Goal: Task Accomplishment & Management: Manage account settings

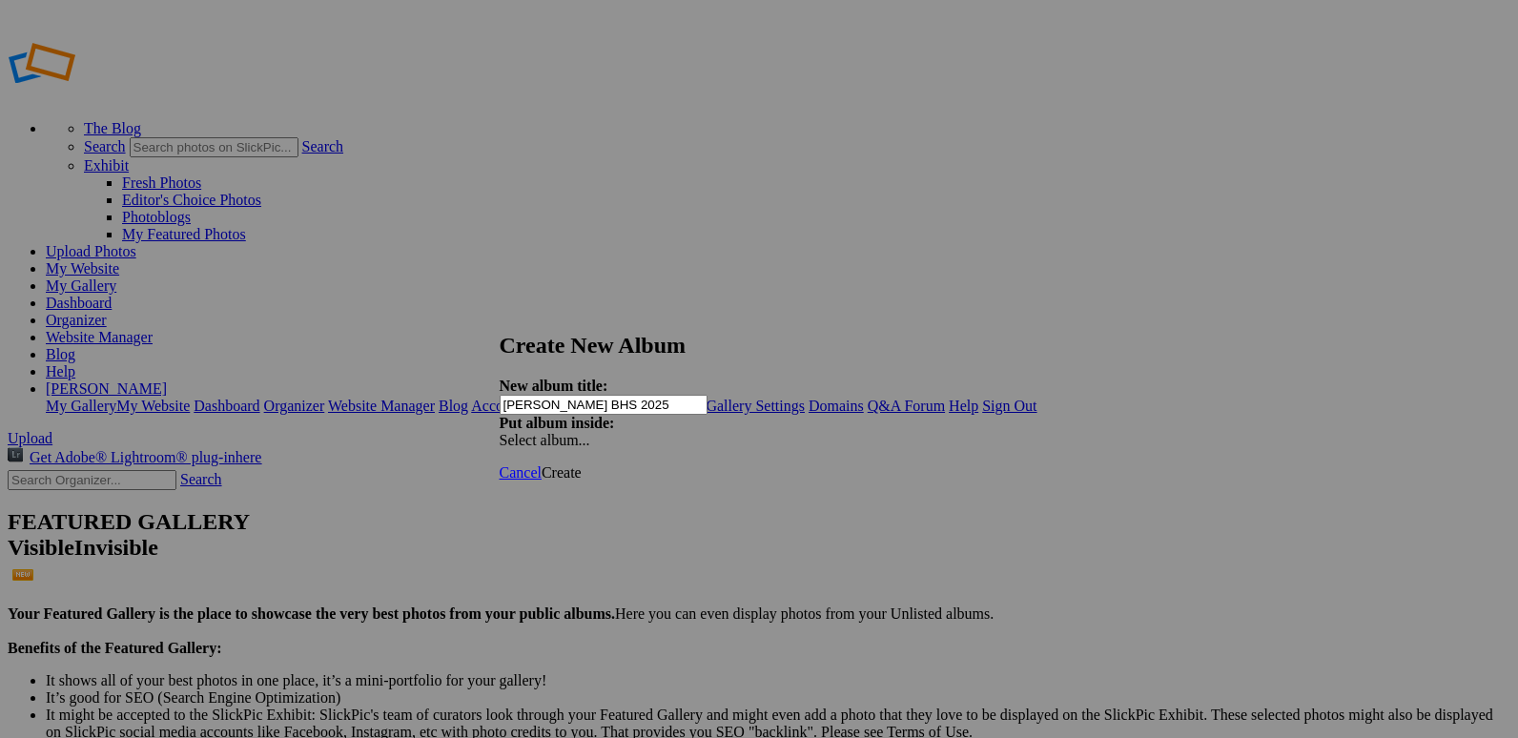
type input "[PERSON_NAME] BHS 2025"
click at [582, 464] on span "Create" at bounding box center [562, 472] width 40 height 16
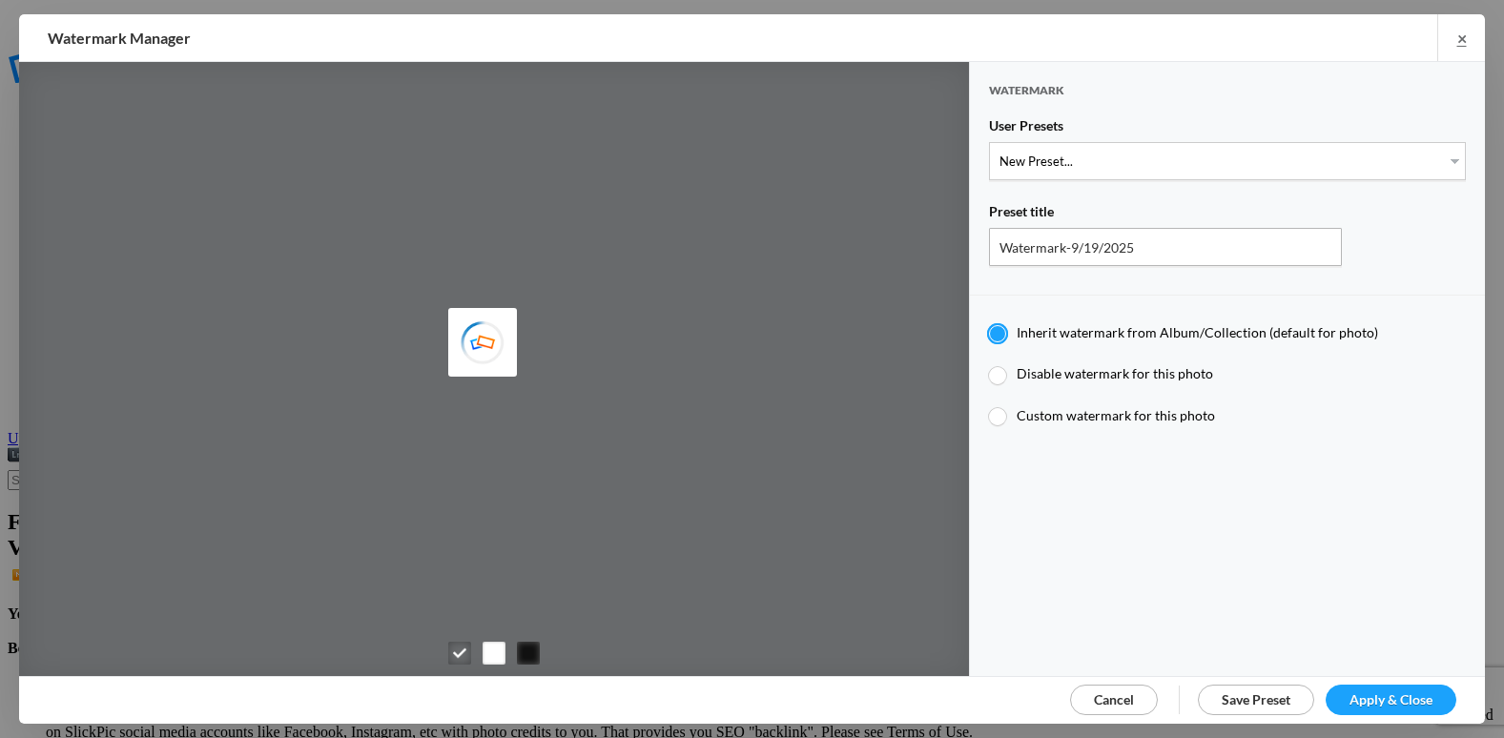
type input "etergensports"
click at [1216, 166] on select "New Preset... @etergen_sports lower @etergen_sports2 PRINT WATERMARK LOWER" at bounding box center [1227, 161] width 477 height 38
select select "2: Object"
click at [989, 142] on select "New Preset... @etergen_sports lower @etergen_sports2 PRINT WATERMARK LOWER" at bounding box center [1227, 161] width 477 height 38
type input "@etergen_sports2"
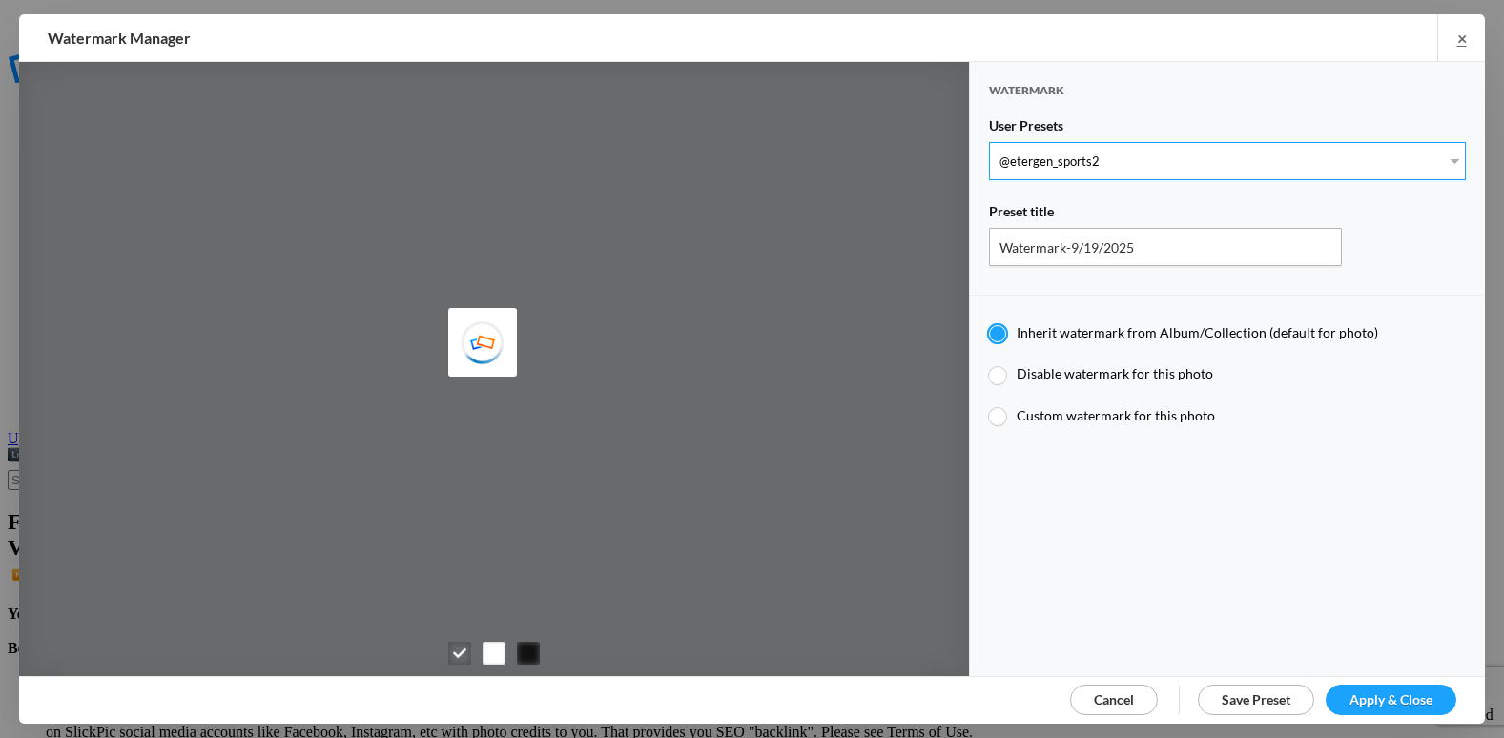
radio input "false"
radio input "true"
type input "@etergen_sports"
type input "0.5"
type input "128"
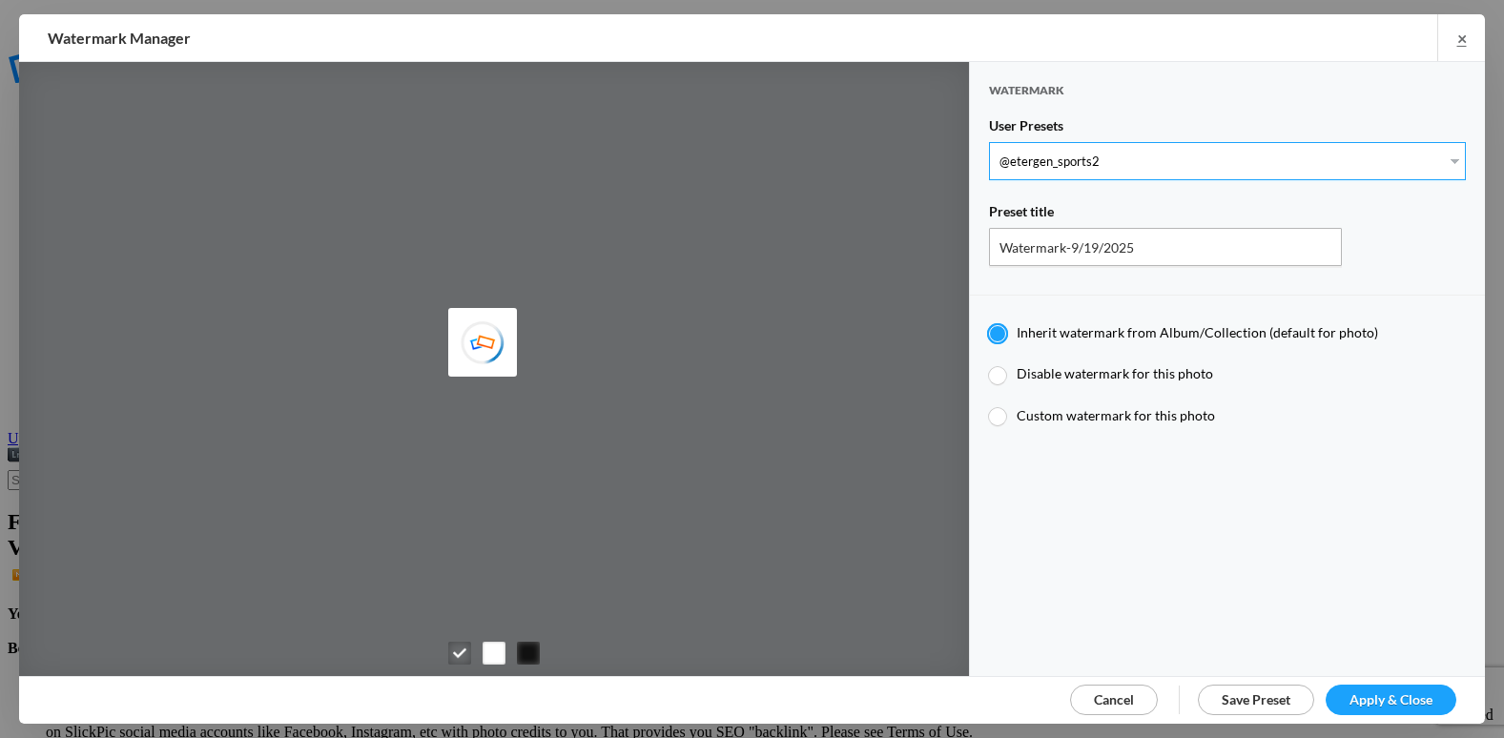
radio input "true"
type input "0"
type input "20"
radio input "false"
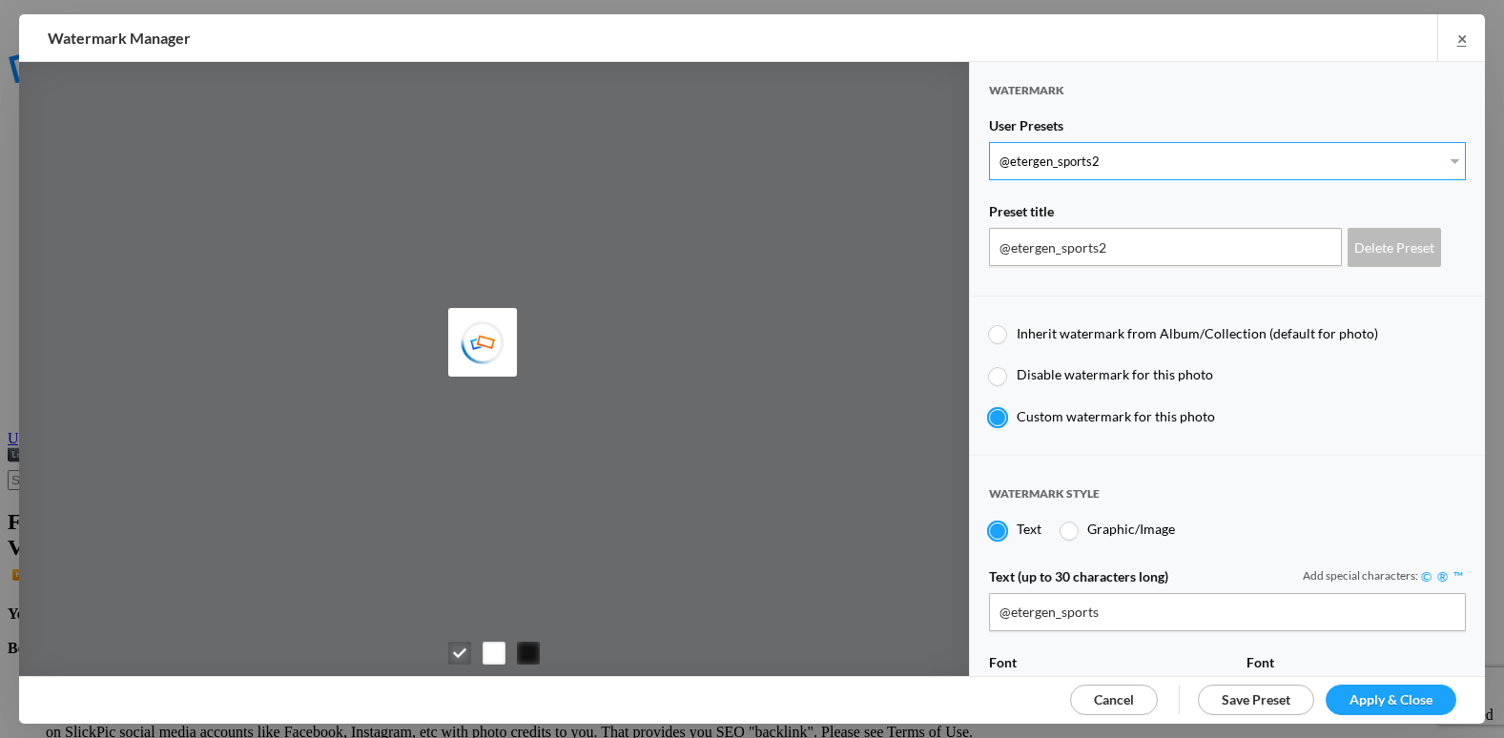
scroll to position [572, 0]
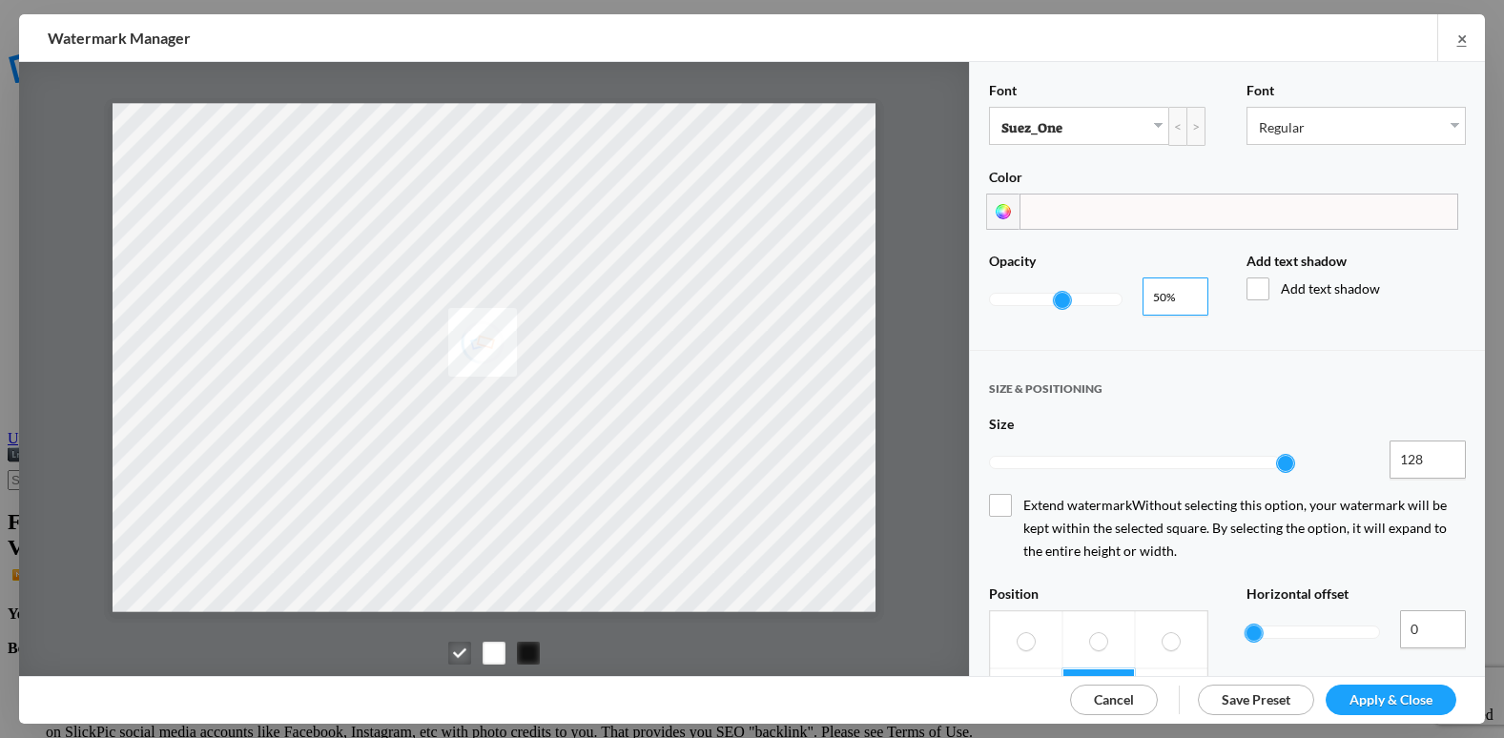
click at [1188, 282] on input "0.51" at bounding box center [1175, 296] width 66 height 38
type input "0.94"
click at [1185, 282] on input "0.94" at bounding box center [1175, 296] width 66 height 38
click at [1377, 699] on span "Apply & Close" at bounding box center [1390, 699] width 83 height 16
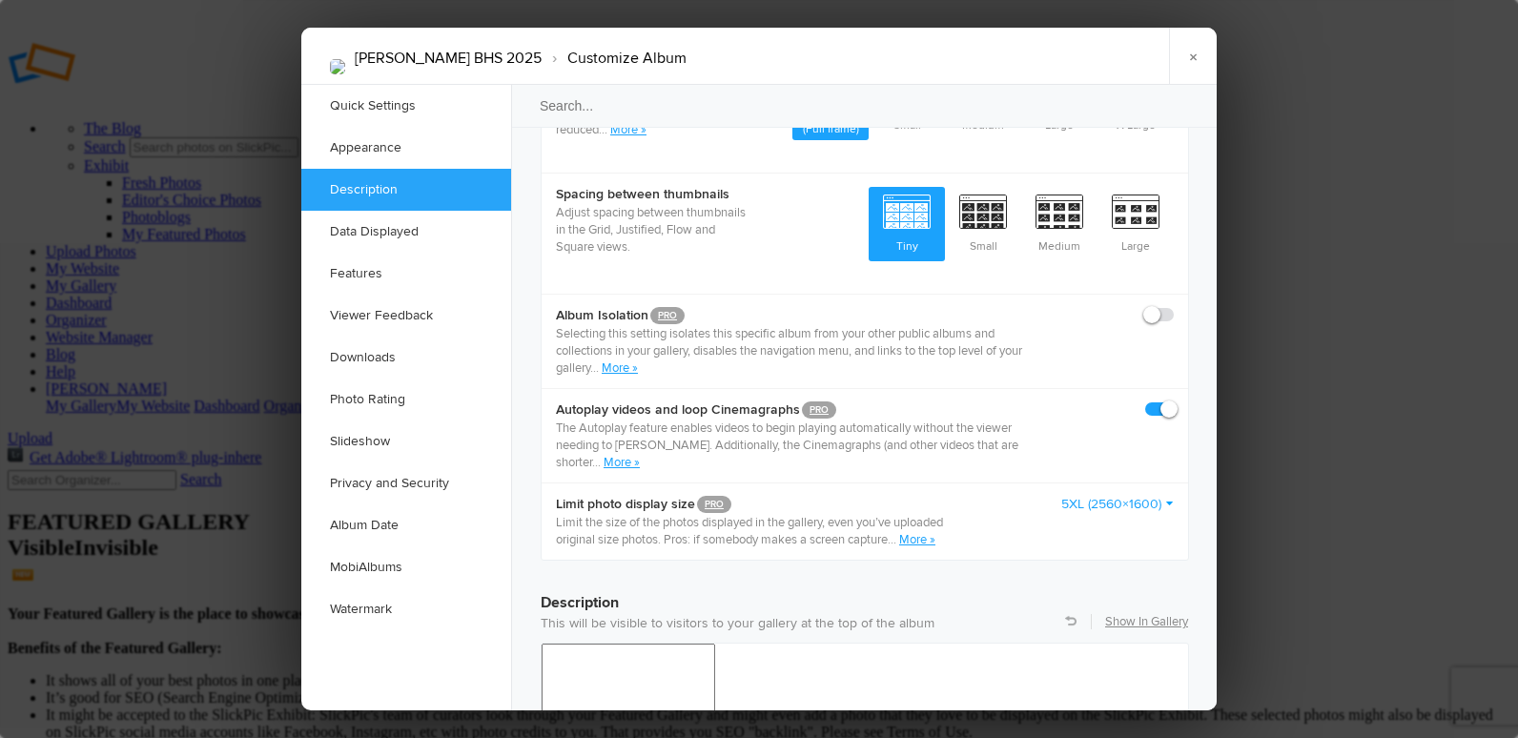
scroll to position [1144, 0]
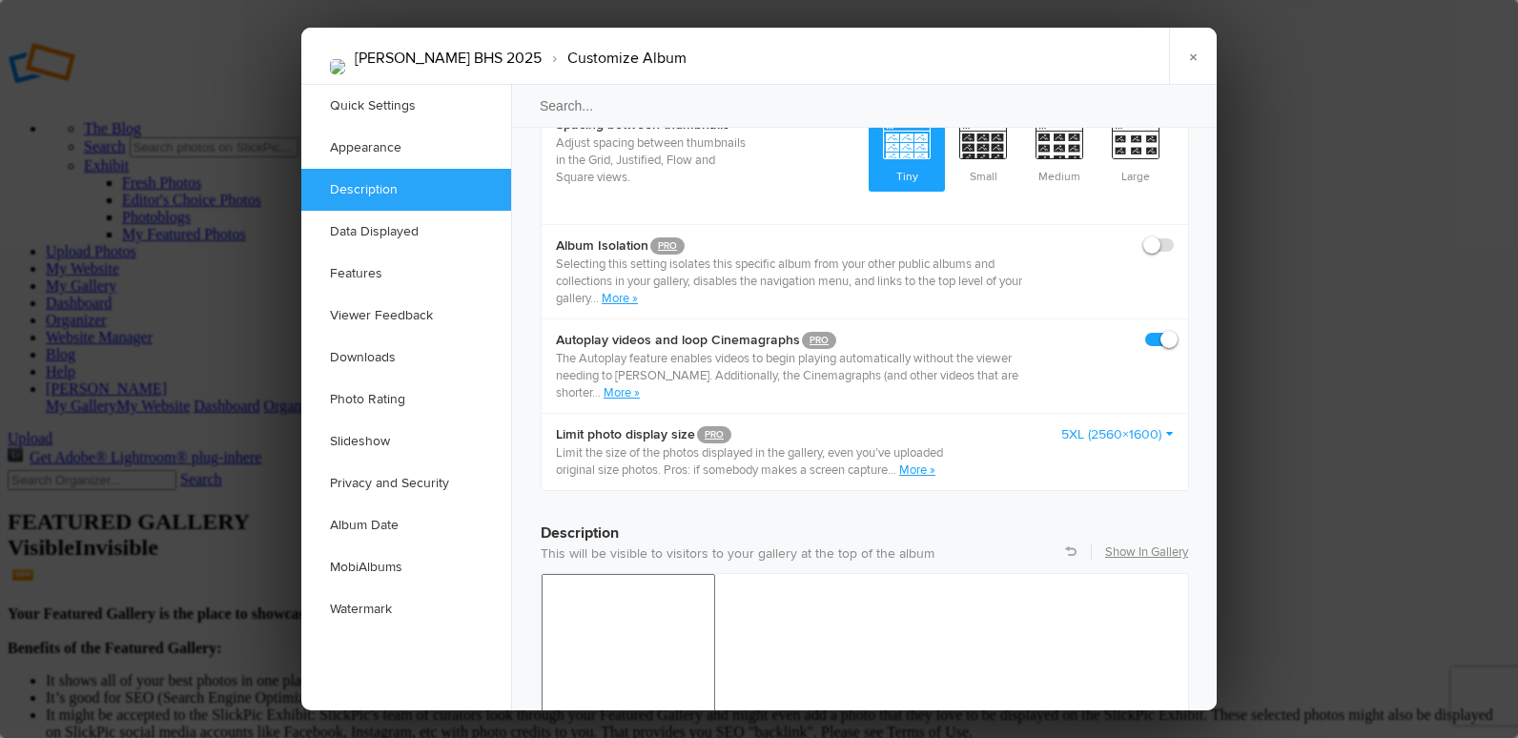
click at [1107, 425] on link "5XL (2560×1600)" at bounding box center [1117, 434] width 113 height 19
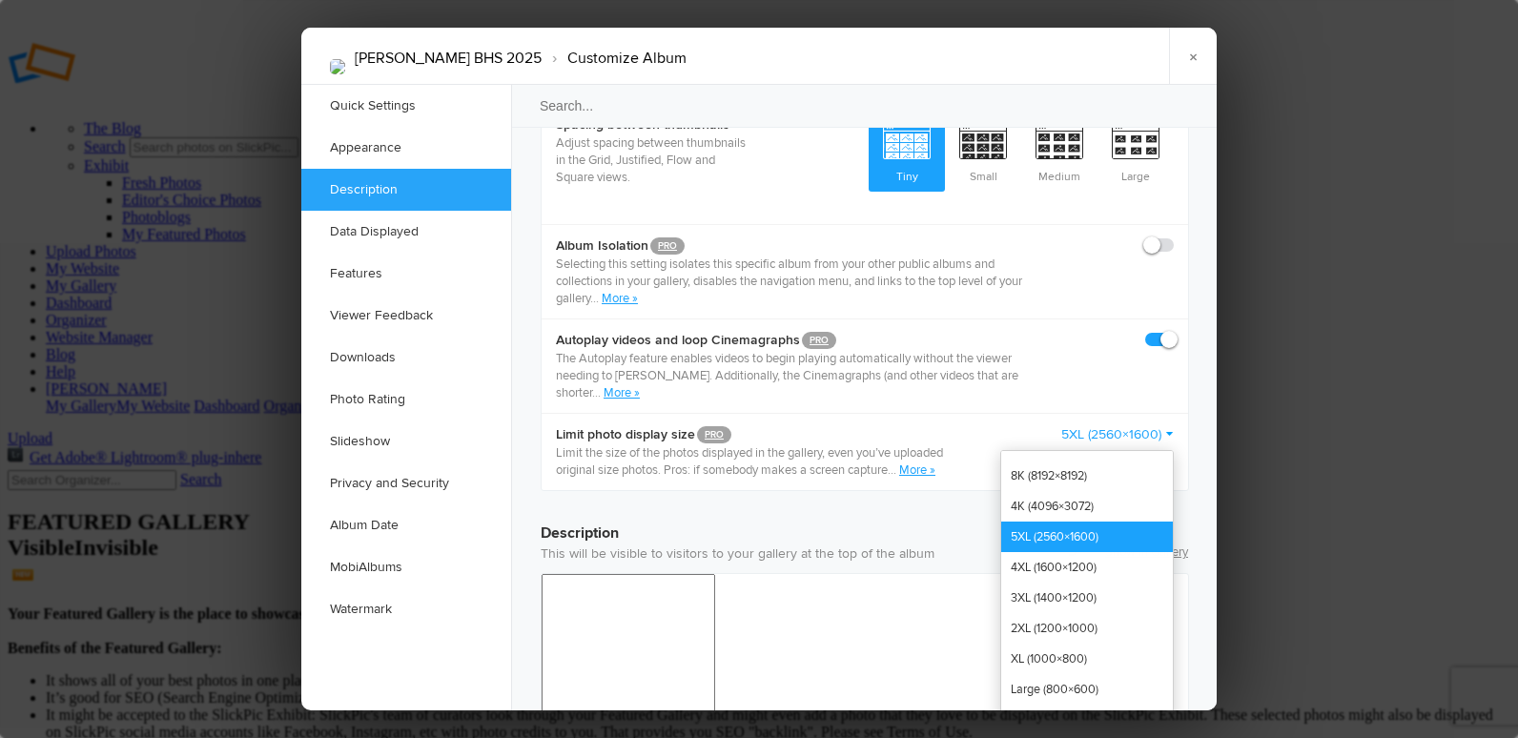
click at [1112, 522] on link "5XL (2560×1600)" at bounding box center [1087, 537] width 172 height 31
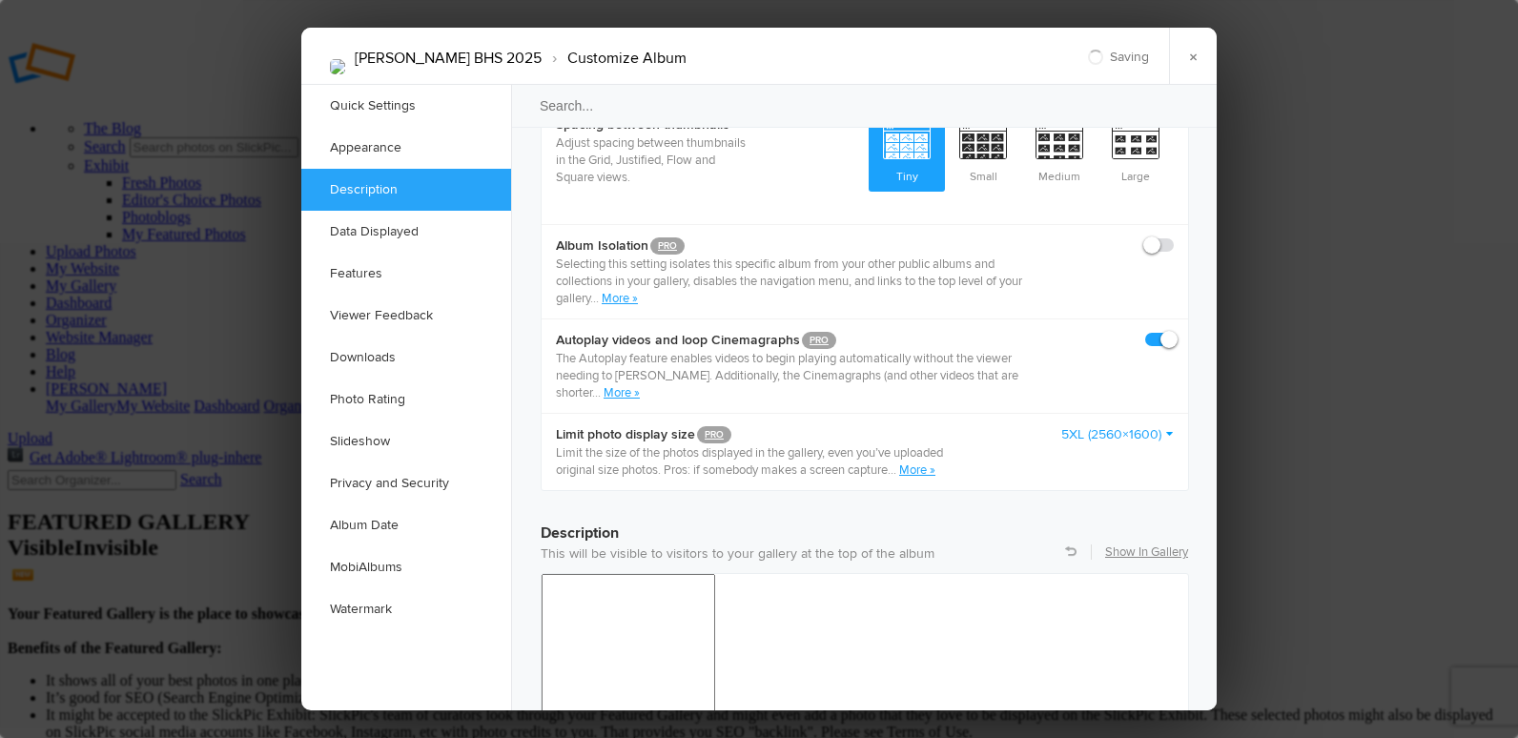
click at [1124, 425] on link "5XL (2560×1600)" at bounding box center [1117, 434] width 113 height 19
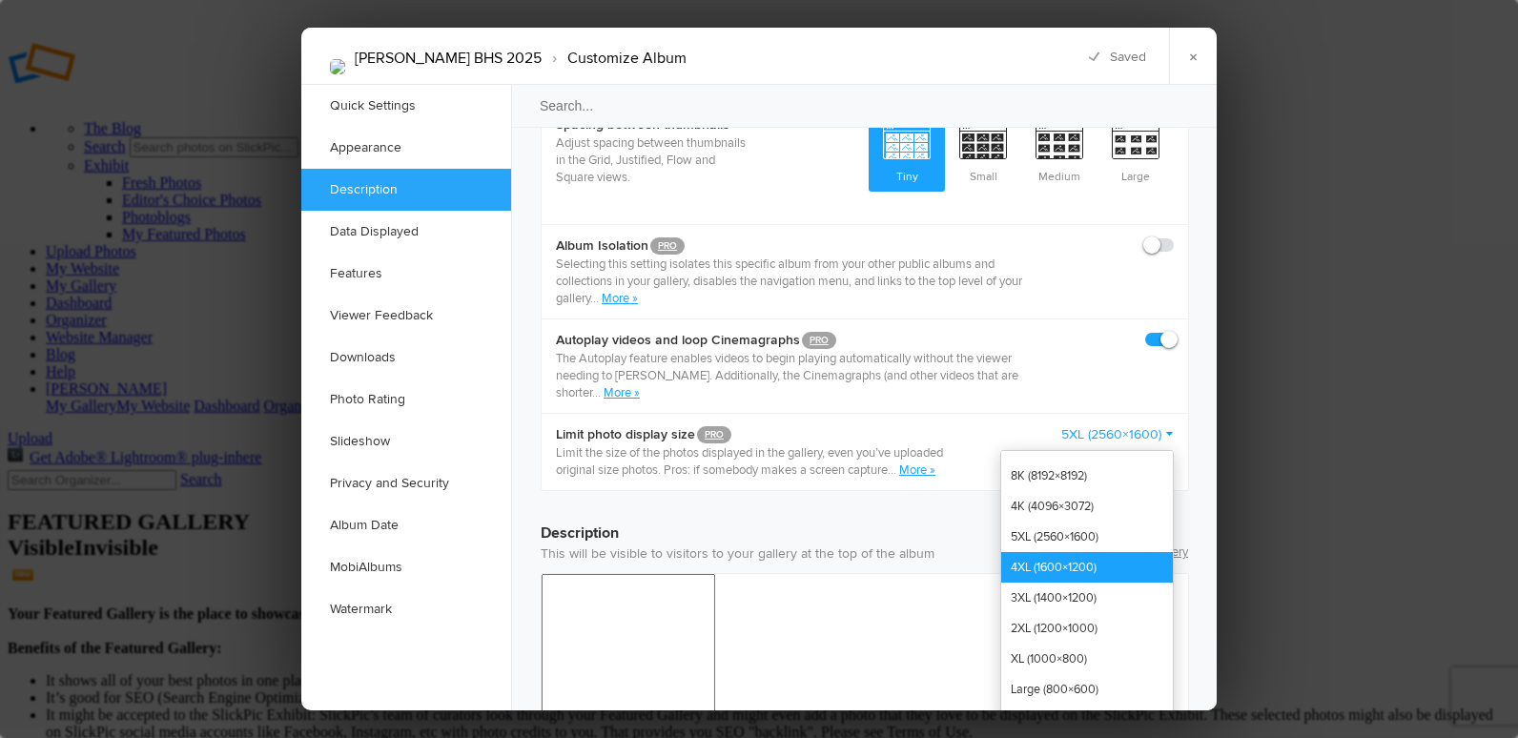
click at [1108, 552] on link "4XL (1600×1200)" at bounding box center [1087, 567] width 172 height 31
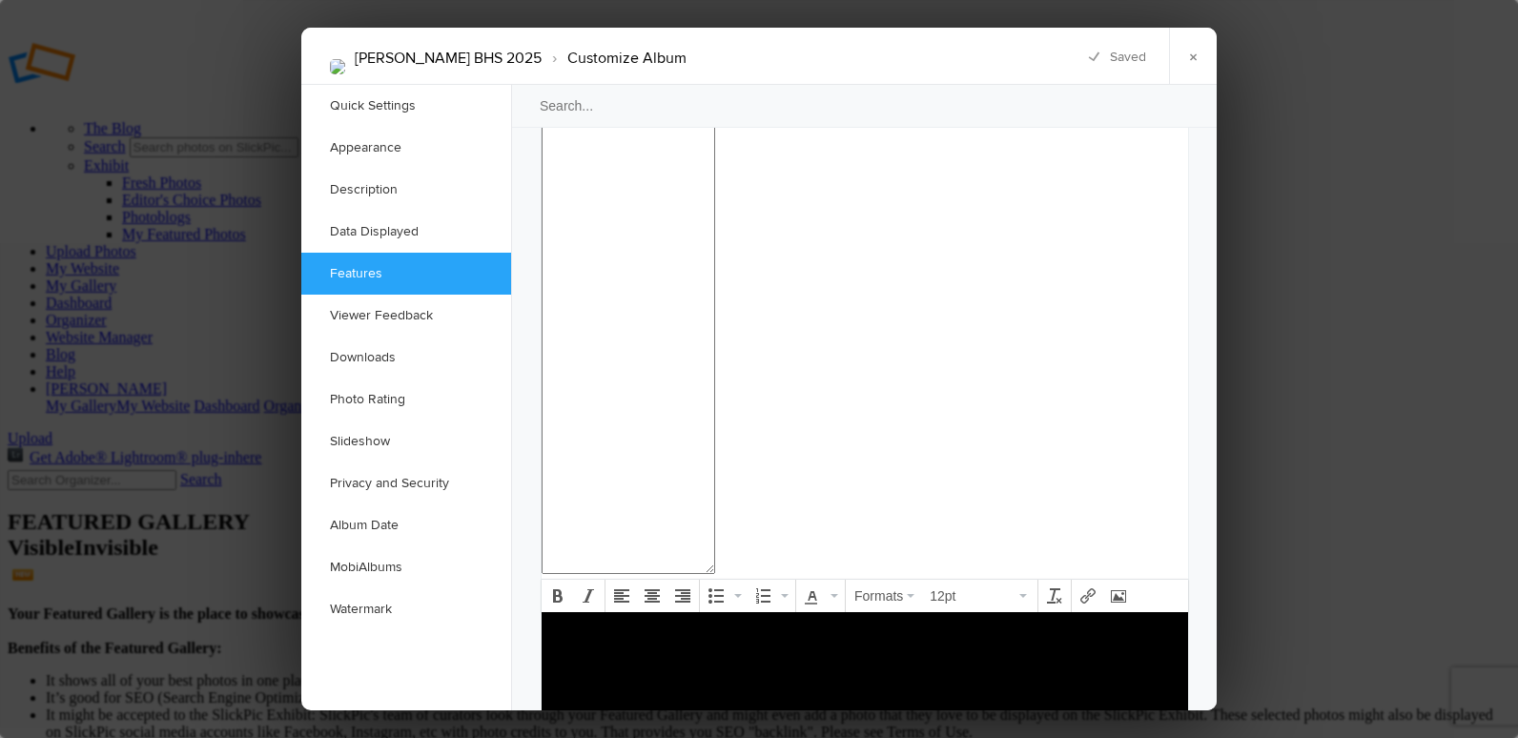
scroll to position [2193, 0]
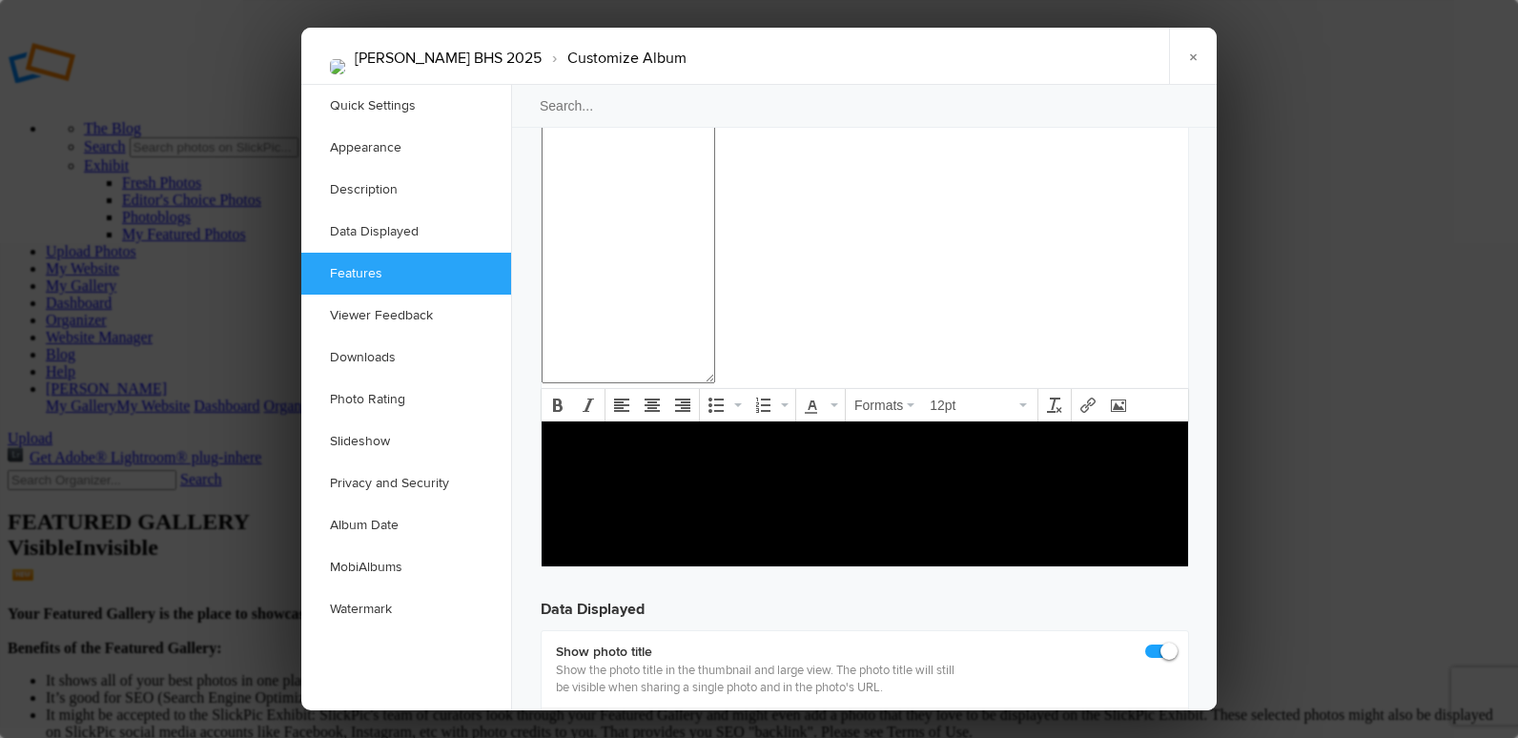
checkbox input "false"
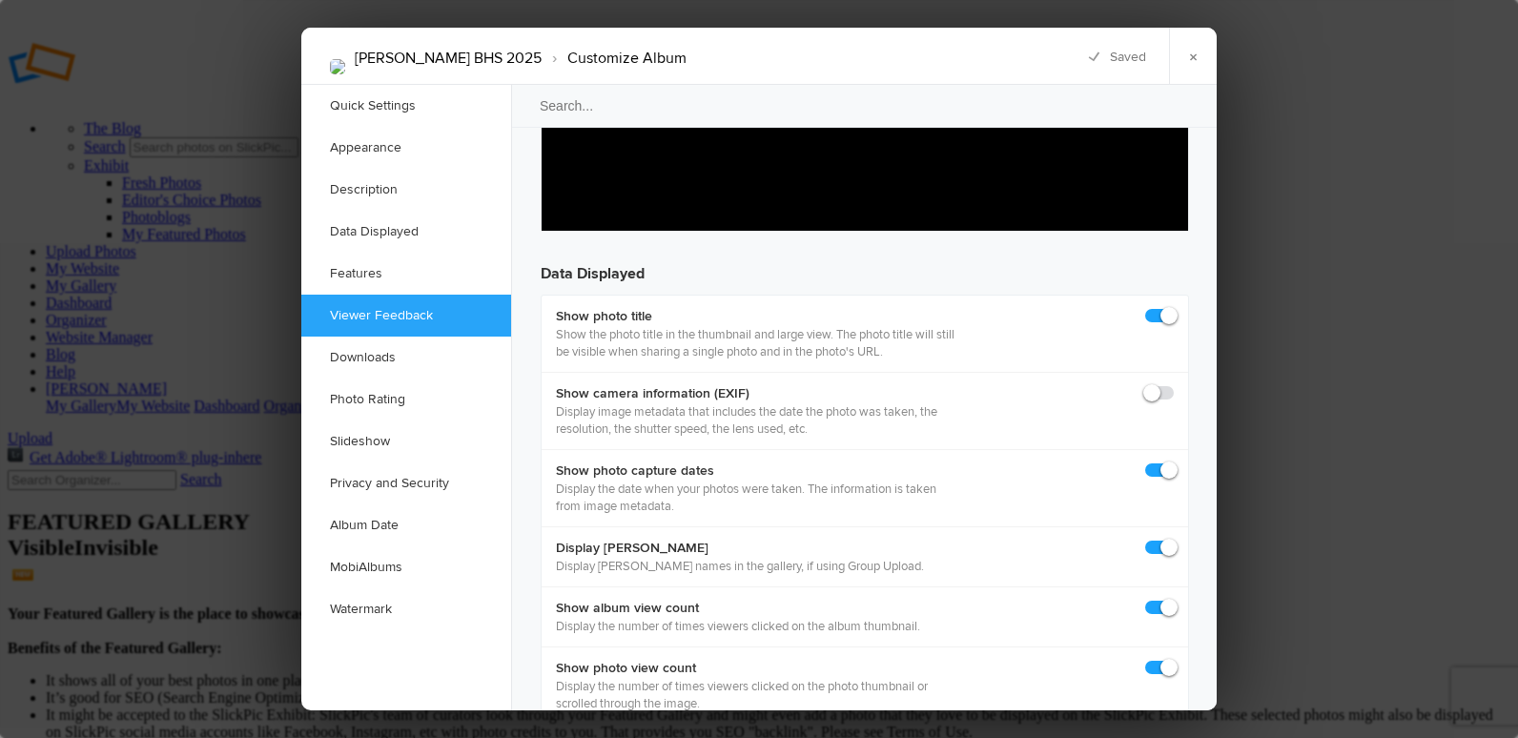
scroll to position [2575, 0]
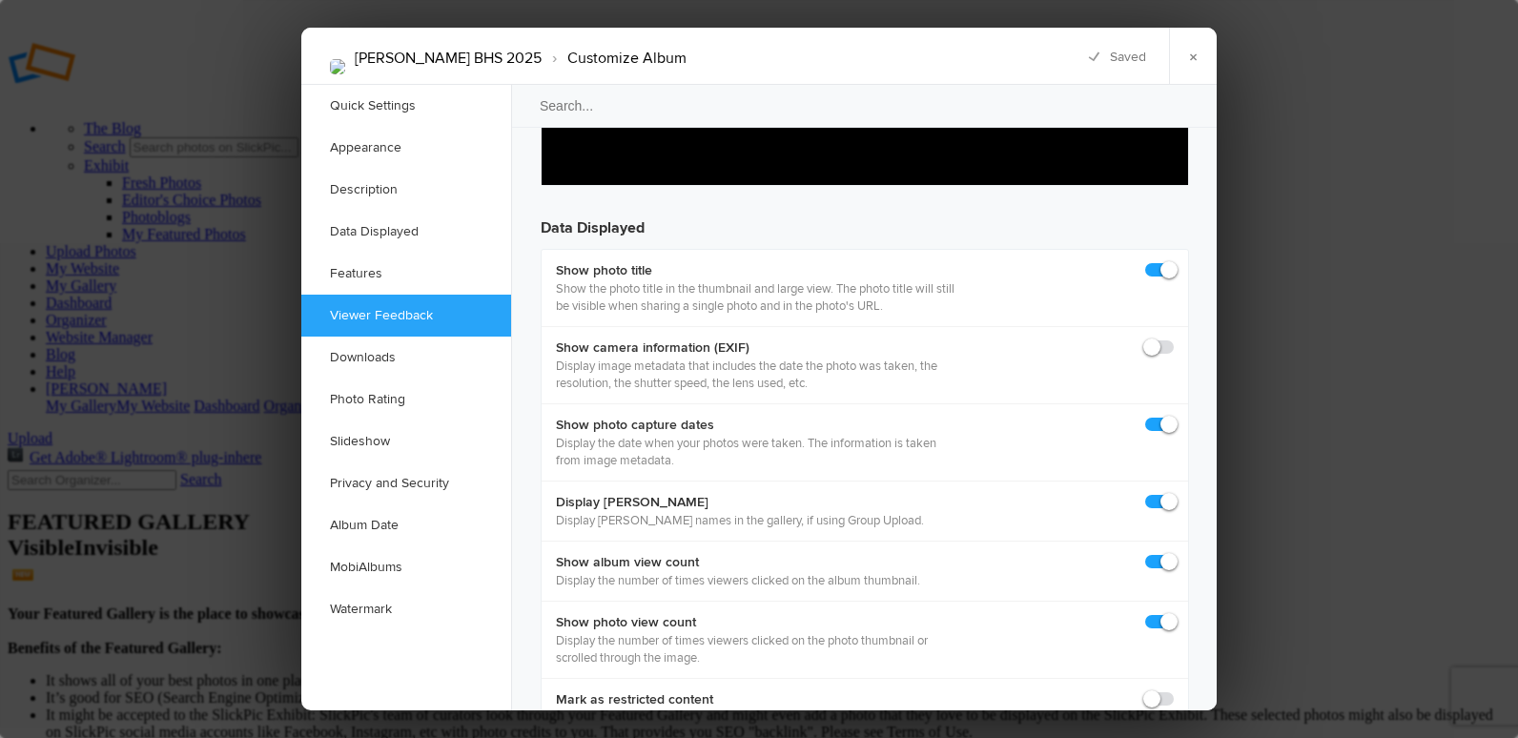
checkbox input "false"
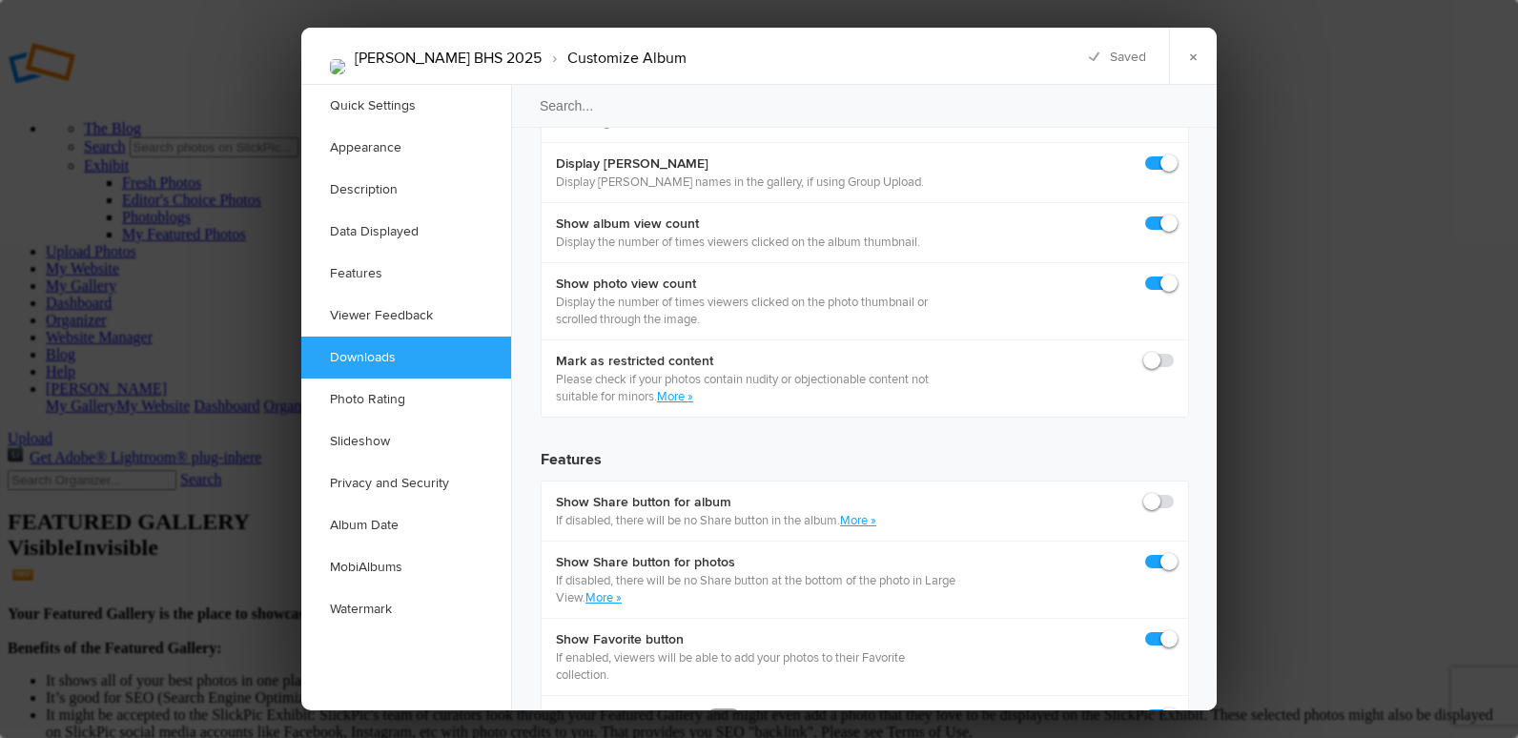
scroll to position [2956, 0]
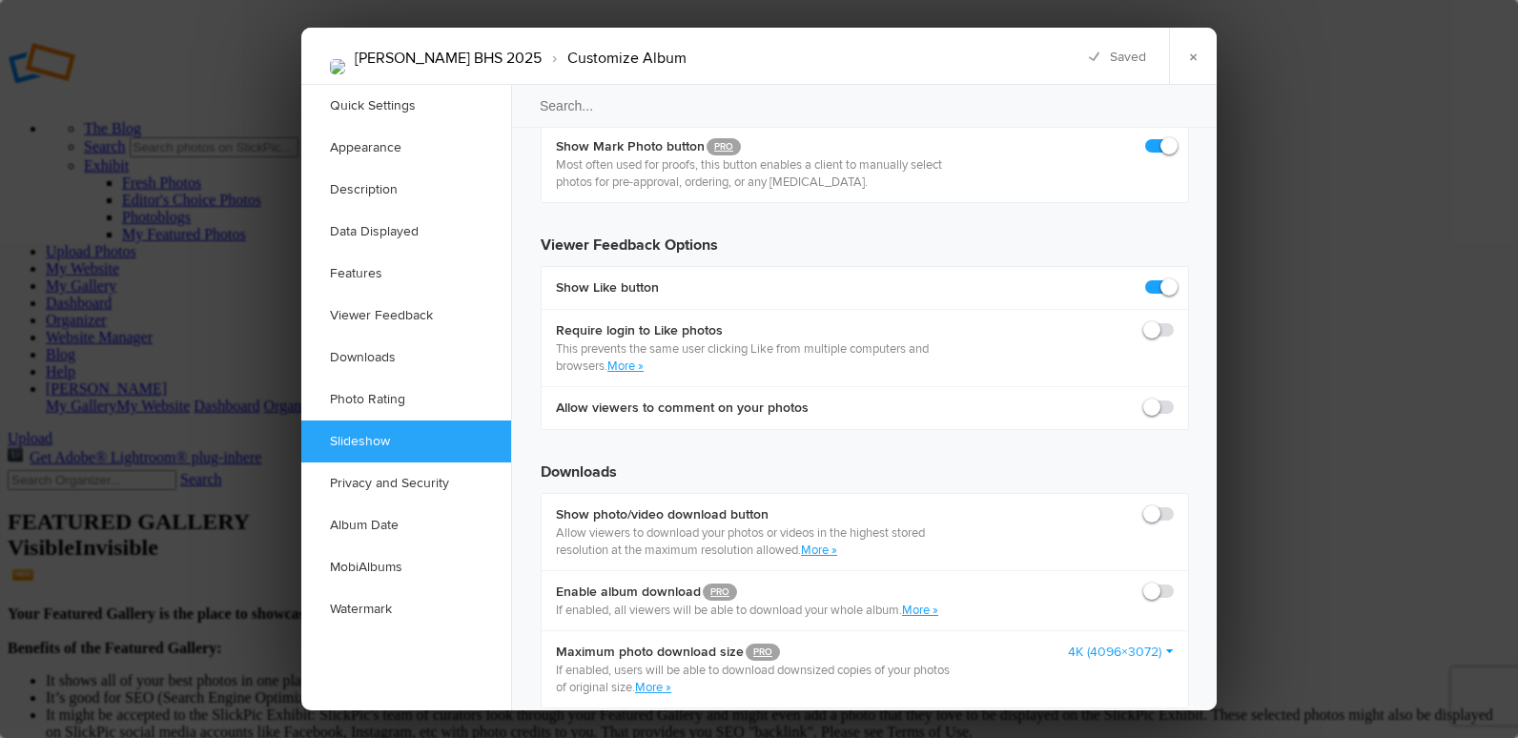
scroll to position [3528, 0]
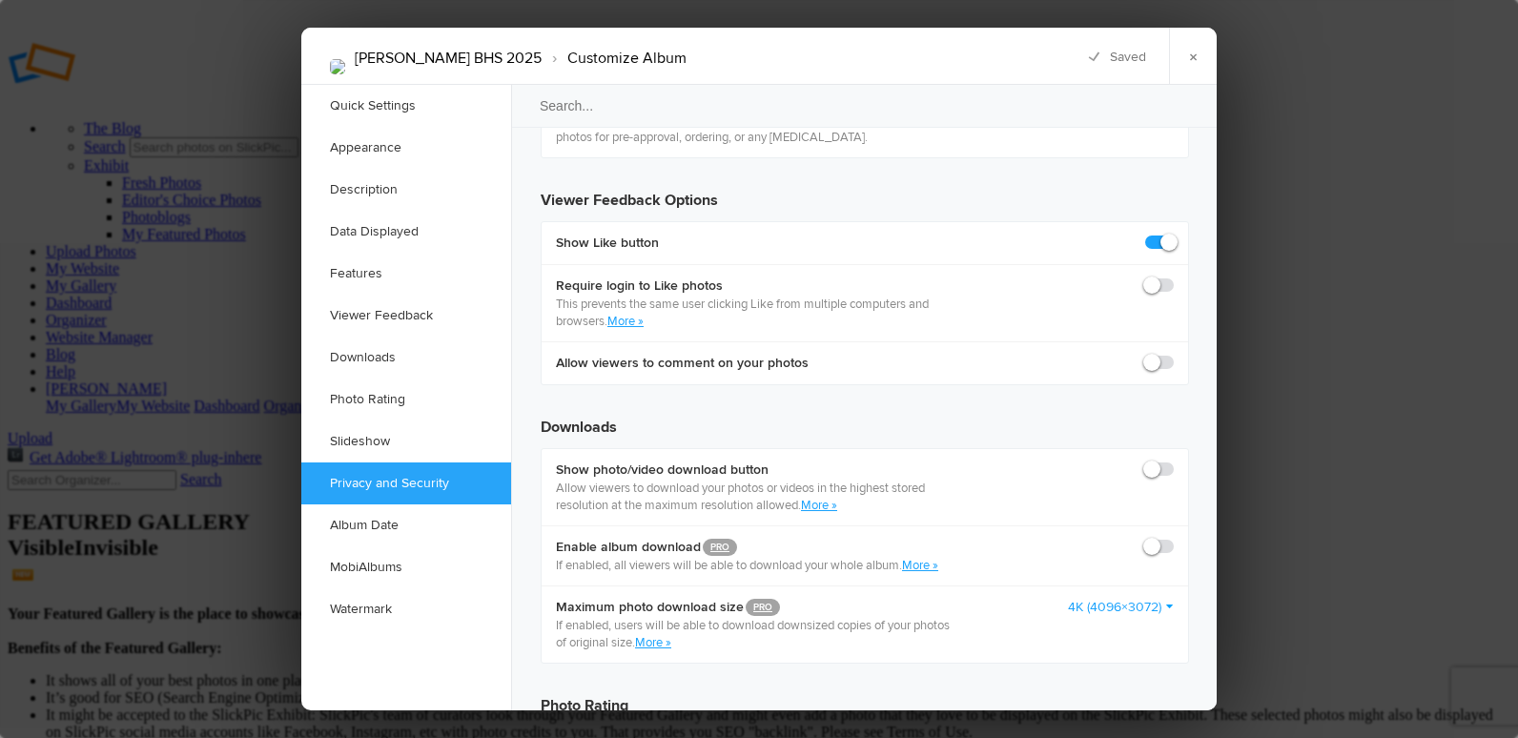
checkbox input "false"
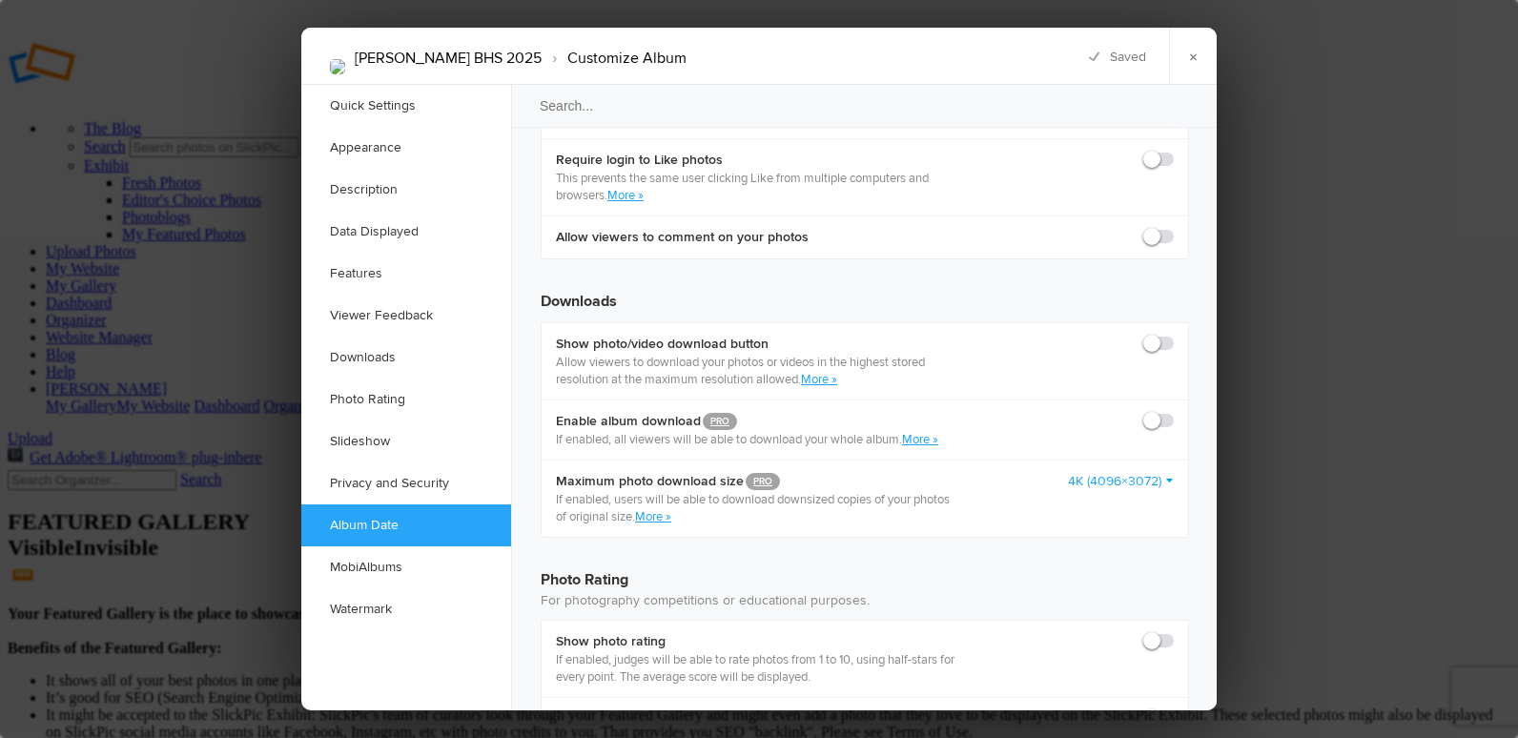
scroll to position [3814, 0]
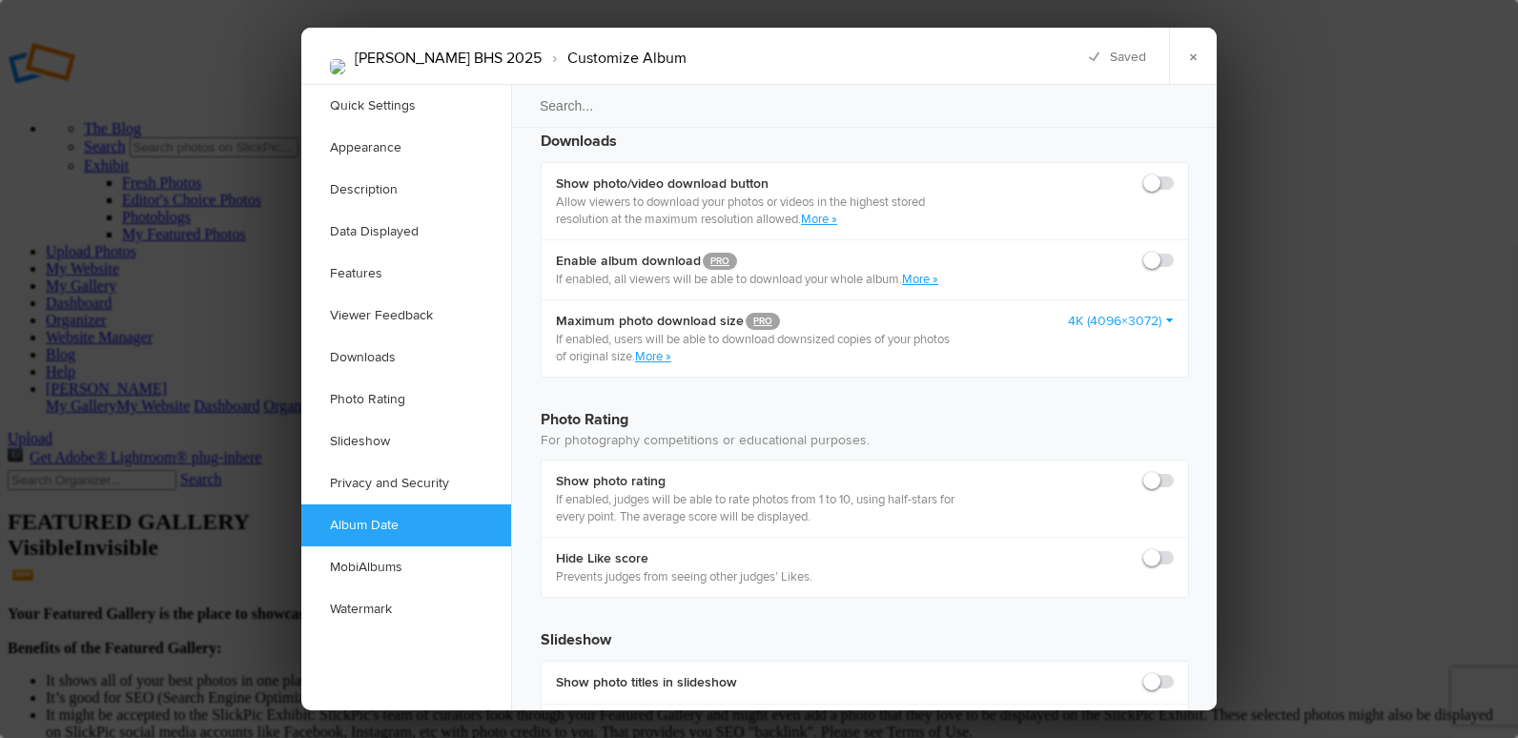
radio input "true"
click at [1190, 48] on link "×" at bounding box center [1193, 56] width 48 height 57
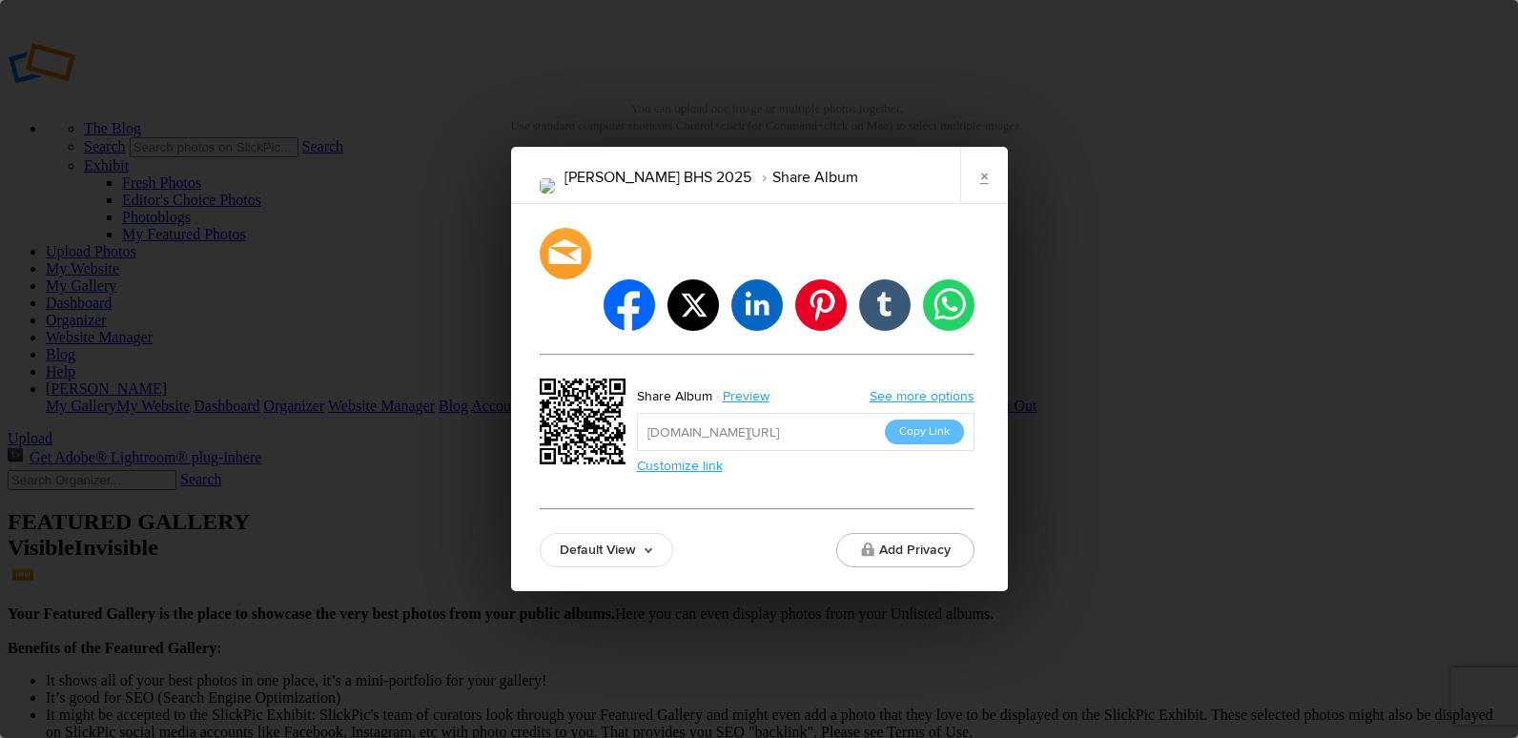
click at [828, 413] on input "https://slickpic.us/18413204I2MT" at bounding box center [806, 432] width 338 height 38
drag, startPoint x: 828, startPoint y: 405, endPoint x: 926, endPoint y: 407, distance: 98.2
click at [926, 420] on button "Copy Link" at bounding box center [924, 432] width 79 height 25
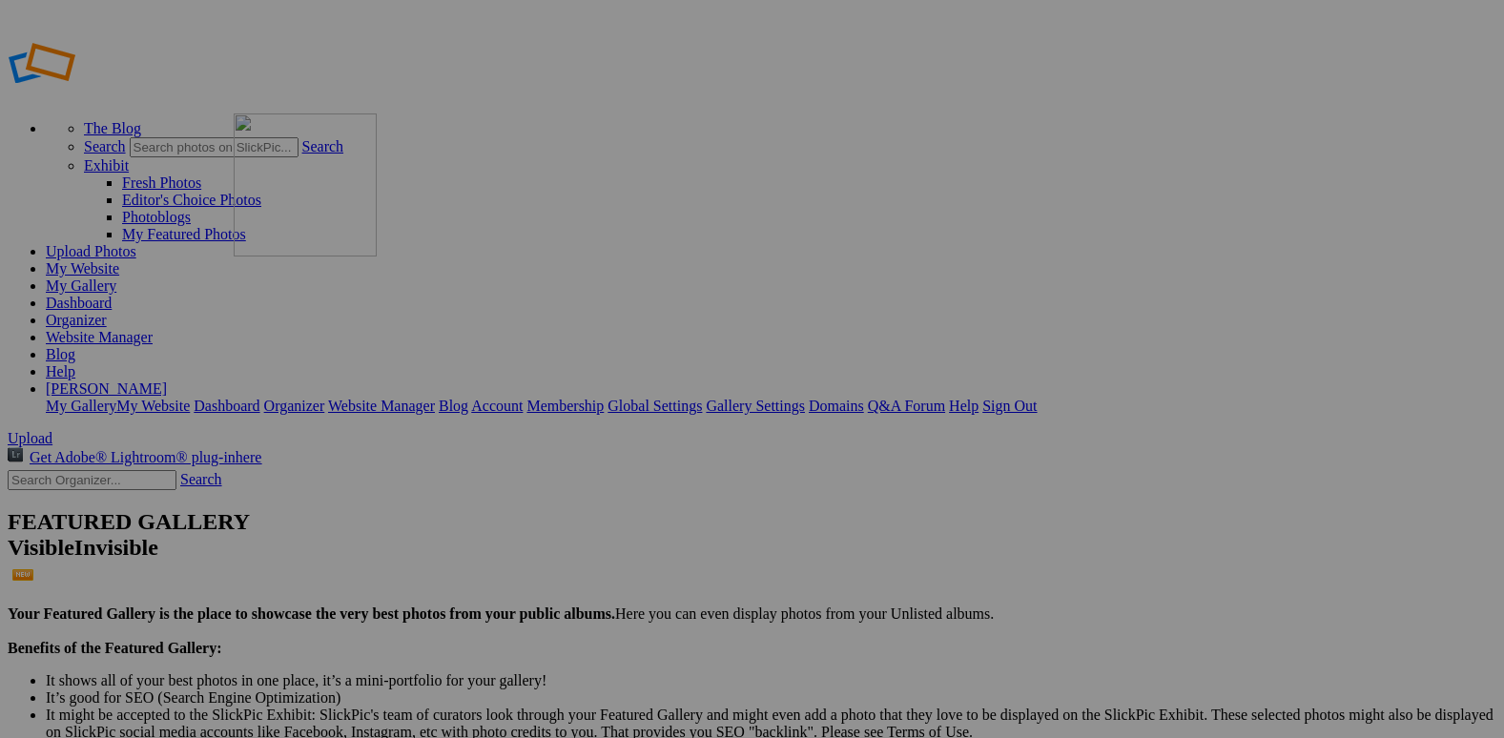
drag, startPoint x: 726, startPoint y: 303, endPoint x: 502, endPoint y: 238, distance: 233.3
drag, startPoint x: 692, startPoint y: 247, endPoint x: 661, endPoint y: 238, distance: 32.6
